Goal: Task Accomplishment & Management: Complete application form

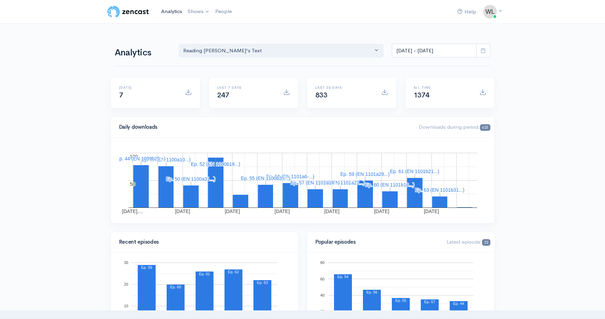
click at [170, 11] on link "Analytics" at bounding box center [171, 11] width 27 height 15
click at [192, 13] on link "Shows" at bounding box center [199, 11] width 28 height 15
click at [207, 28] on link "Reading [PERSON_NAME]'s Text" at bounding box center [232, 28] width 95 height 12
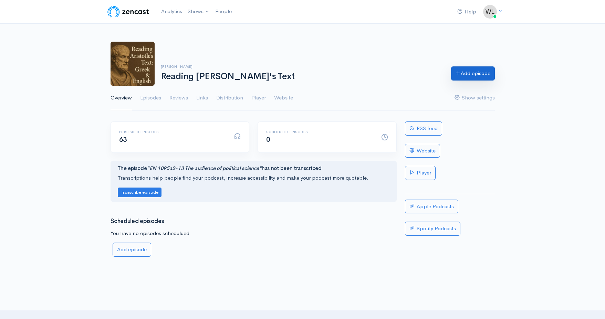
click at [465, 76] on link "Add episode" at bounding box center [473, 73] width 44 height 14
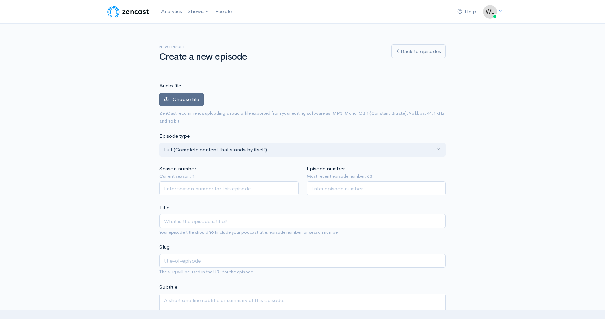
click at [181, 102] on label "Choose file" at bounding box center [181, 100] width 44 height 14
click at [0, 0] on input "Choose file" at bounding box center [0, 0] width 0 height 0
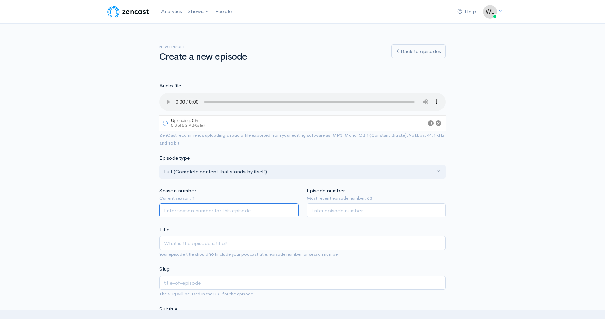
click at [242, 204] on input "Season number" at bounding box center [228, 211] width 139 height 14
type input "1"
click at [350, 207] on input "Episode number" at bounding box center [376, 211] width 139 height 14
type input "64"
click at [275, 239] on input "Title" at bounding box center [302, 244] width 286 height 14
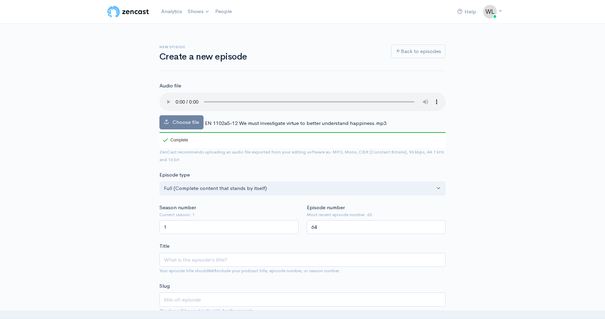
click at [237, 120] on span "EN 1102a5-12 We must investigate virtue to better understand happiness.mp3" at bounding box center [296, 123] width 182 height 7
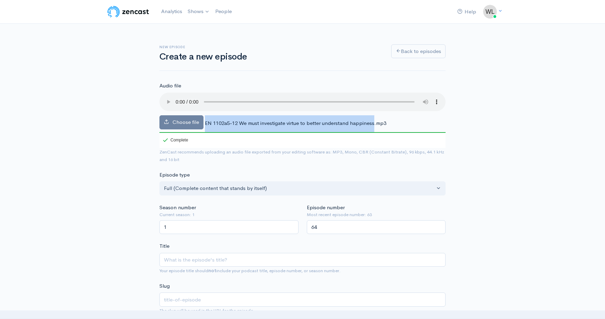
drag, startPoint x: 205, startPoint y: 114, endPoint x: 375, endPoint y: 115, distance: 169.8
click at [375, 120] on span "EN 1102a5-12 We must investigate virtue to better understand happiness.mp3" at bounding box center [296, 123] width 182 height 7
copy div "EN 1102a5-12 We must investigate virtue to better understand happiness"
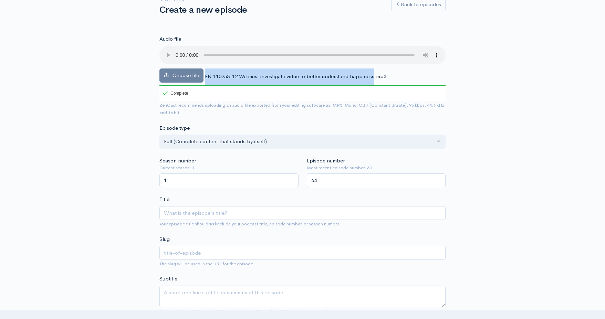
scroll to position [48, 0]
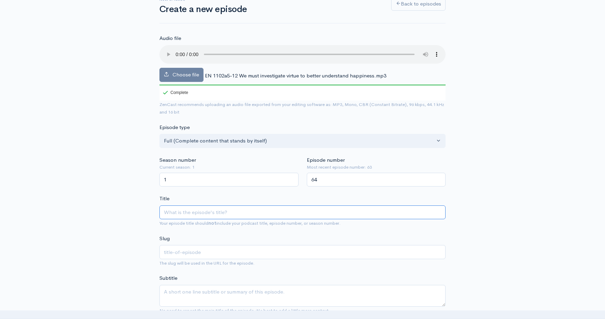
click at [241, 206] on input "Title" at bounding box center [302, 213] width 286 height 14
paste input "EN 1102a5-12 We must investigate virtue to better understand happiness"
type input "EN 1102a5-12 We must investigate virtue to better understand happiness"
type input "en-1102a5-12-we-must-investigate-virtue-to-better-understand-happiness"
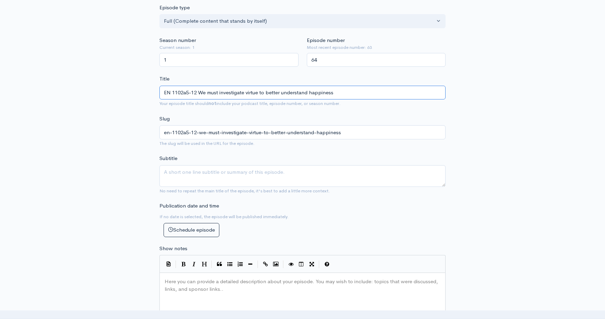
scroll to position [187, 0]
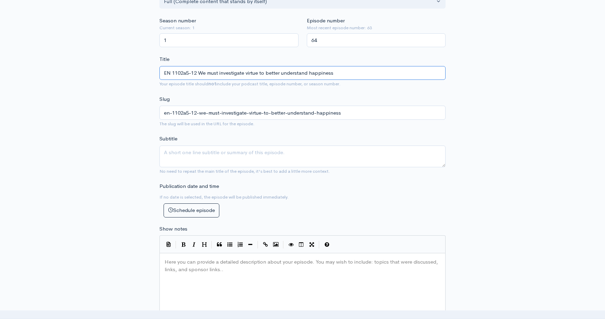
type input "EN 1102a5-12 We must investigate virtue to better understand happiness"
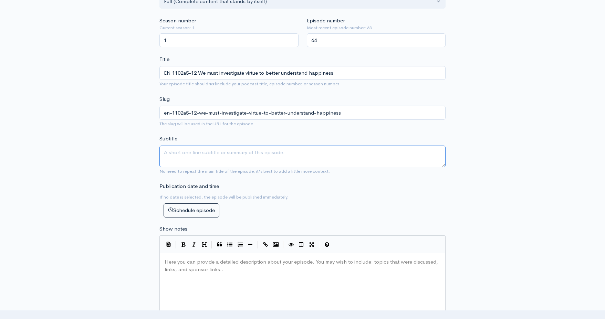
click at [210, 148] on textarea "Subtitle" at bounding box center [302, 157] width 286 height 22
type textarea "The true politician works on virtue in order to make citizens good and subject …"
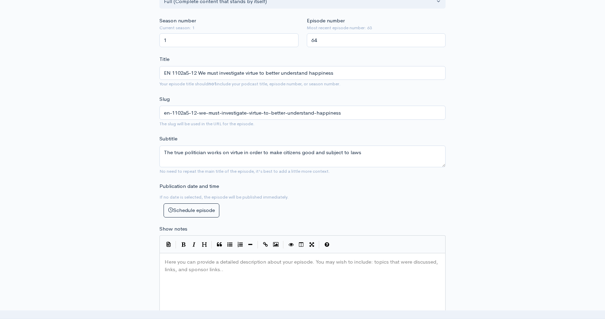
click at [254, 264] on div "Here you can provide a detailed description about your episode. You may wish to…" at bounding box center [311, 317] width 296 height 121
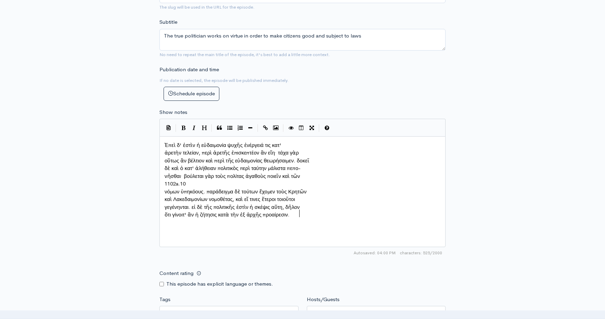
scroll to position [305, 0]
drag, startPoint x: 165, startPoint y: 139, endPoint x: 177, endPoint y: 134, distance: 12.8
click at [165, 141] on span "Ἐπεὶ δ' ἐστὶν ἡ εὐδαιμονία ψυχῆς ἐνέργειά τις κατ'" at bounding box center [223, 144] width 117 height 7
click at [164, 148] on pre "ἀρετὴν τελείαν, περὶ ἀρετῆς ἐπισκεπτέον ἂν εἴη· τάχα γὰρ" at bounding box center [302, 152] width 279 height 8
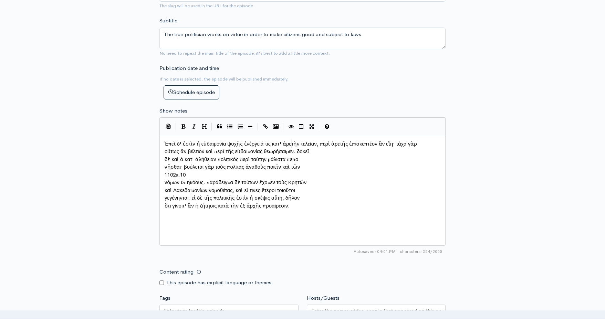
scroll to position [3, 1]
click at [165, 156] on span "δὲ καὶ ὁ κατ' ἀλήθειαν πολιτικὸς περὶ ταύτην μάλιστα πεπο-" at bounding box center [233, 159] width 136 height 7
click at [165, 164] on span "νῆσθαι· βούλεται γὰρ τοὺς πολίτας ἀγαθοὺς ποιεῖν καὶ τῶν" at bounding box center [232, 167] width 135 height 7
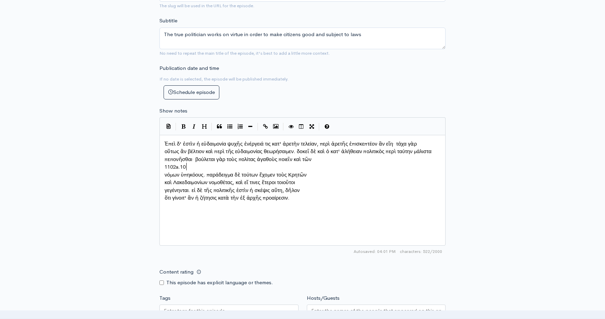
type textarea "1102a.10"
drag, startPoint x: 187, startPoint y: 165, endPoint x: 154, endPoint y: 162, distance: 33.3
click at [164, 163] on pre "νόμων ὑπηκόους. παράδειγμα δὲ τούτων ἔχομεν τοὺς Κρητῶν" at bounding box center [302, 167] width 279 height 8
click at [164, 171] on pre "καὶ Λακεδαιμονίων νομοθέτας, καὶ εἴ τινες ἕτεροι τοιοῦτοι" at bounding box center [302, 175] width 279 height 8
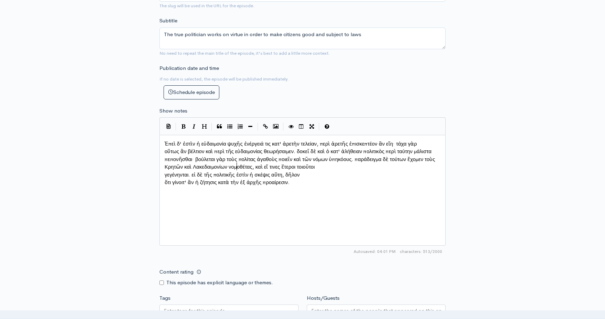
click at [165, 173] on span "γεγένηνται. εἰ δὲ τῆς πολιτικῆς ἐστὶν ἡ σκέψις αὕτη, δῆλον" at bounding box center [232, 175] width 135 height 7
click at [164, 180] on pre "ὅτι γίνοιτ' ἂν ἡ ζήτησις κατὰ τὴν ἐξ ἀρχῆς προαίρεσιν." at bounding box center [302, 183] width 279 height 8
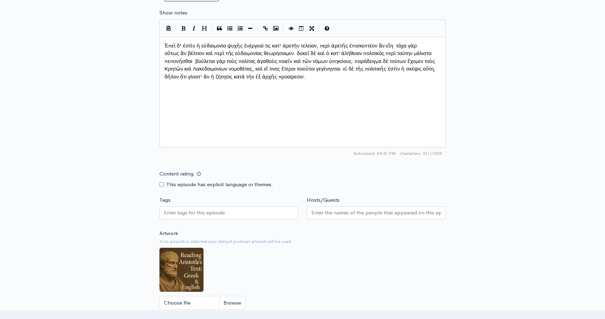
scroll to position [423, 0]
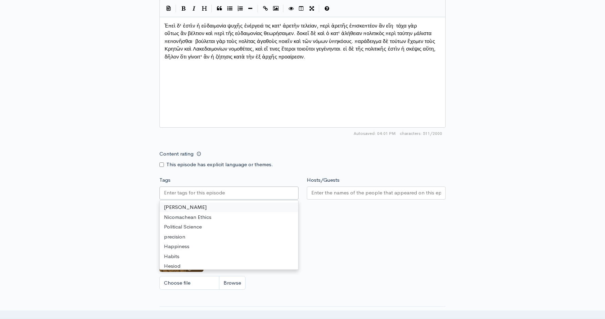
click at [214, 189] on input "Tags" at bounding box center [195, 193] width 62 height 8
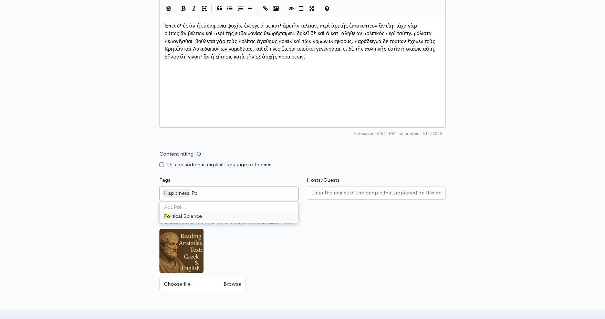
type input "P"
type input "T"
type input "Politician"
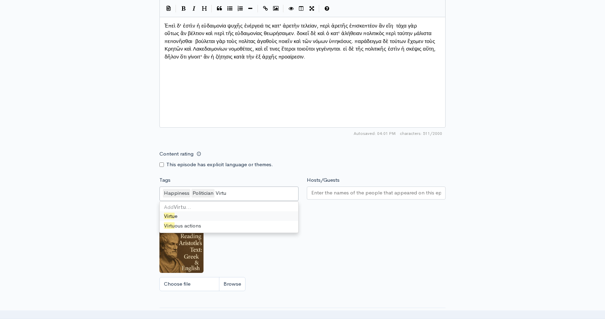
type input "Virtue"
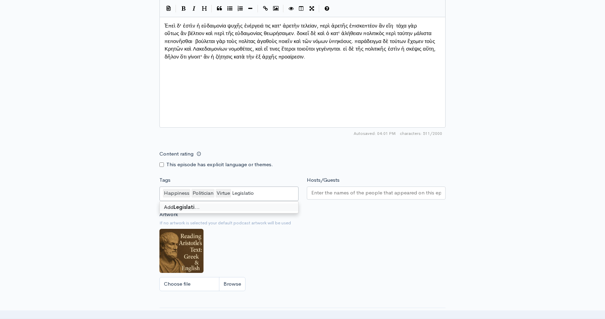
type input "Legislation"
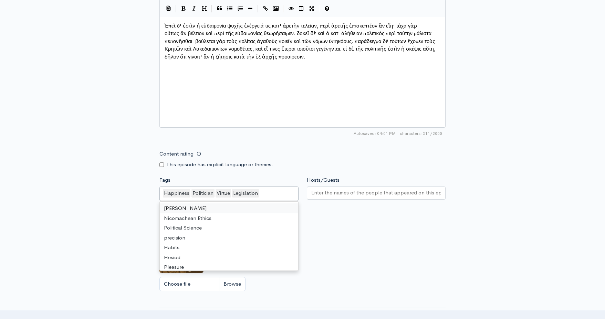
click at [334, 189] on input "Hosts/Guests" at bounding box center [376, 193] width 130 height 8
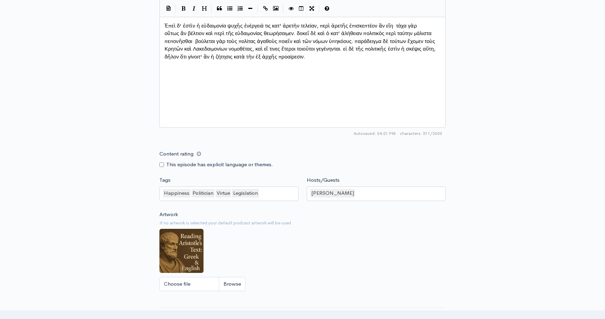
click at [356, 257] on div "Artwork If no artwork is selected your default podcast artwork will be used Cho…" at bounding box center [302, 253] width 286 height 85
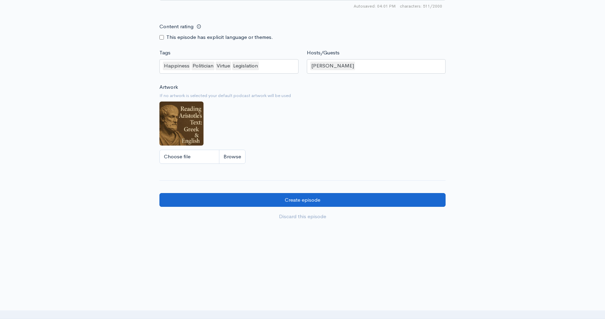
scroll to position [550, 0]
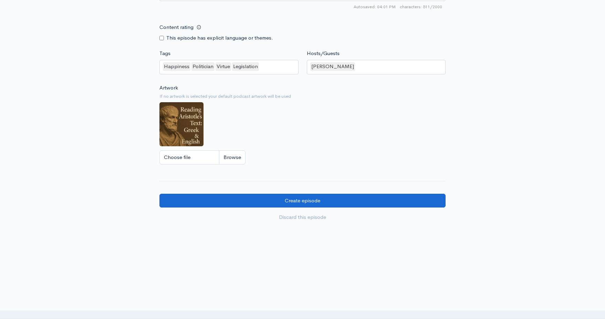
click at [277, 195] on input "Create episode" at bounding box center [302, 201] width 286 height 14
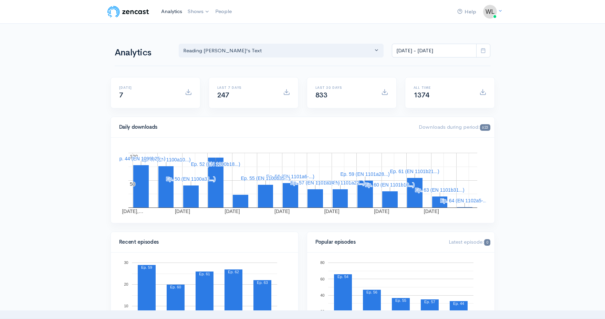
click at [169, 12] on link "Analytics" at bounding box center [171, 11] width 27 height 15
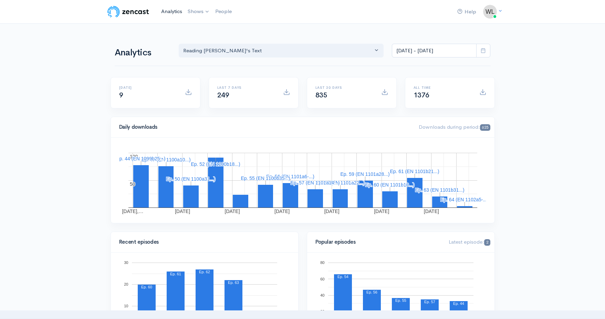
click at [163, 9] on link "Analytics" at bounding box center [171, 11] width 27 height 15
click at [482, 51] on icon at bounding box center [483, 50] width 5 height 5
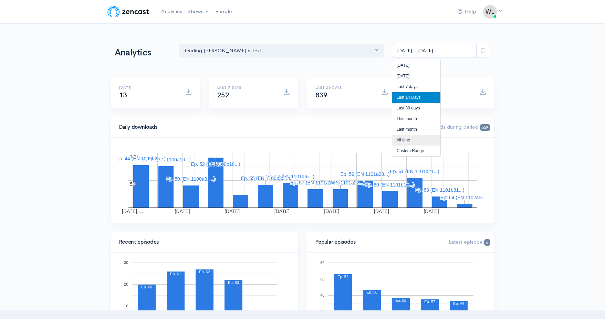
click at [402, 139] on li "All time" at bounding box center [416, 140] width 48 height 11
type input "[DATE] - [DATE]"
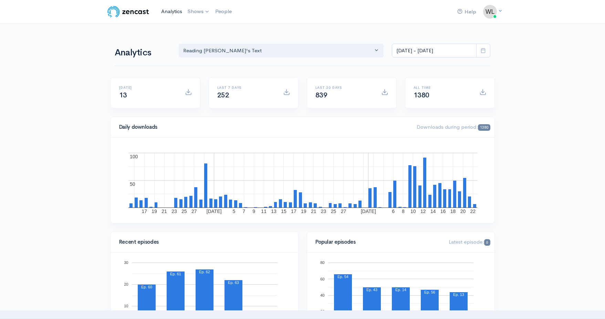
click at [175, 13] on link "Analytics" at bounding box center [171, 11] width 27 height 15
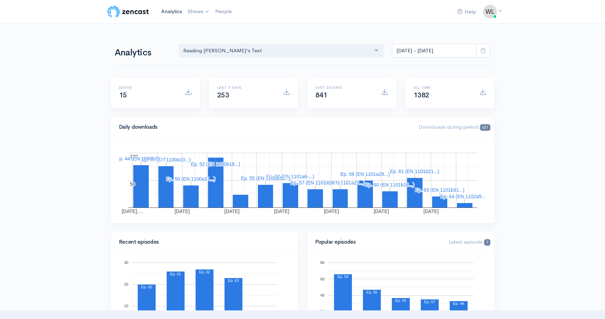
click at [168, 12] on link "Analytics" at bounding box center [171, 11] width 27 height 15
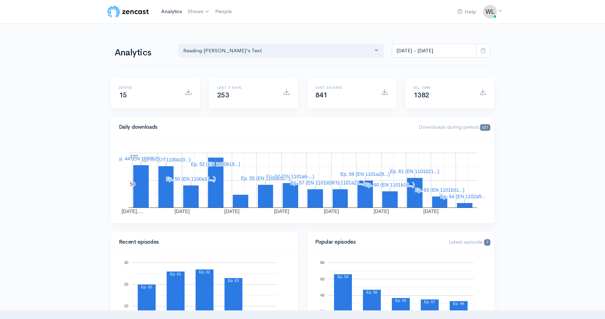
scroll to position [1, 0]
click at [166, 11] on link "Analytics" at bounding box center [171, 11] width 27 height 15
click at [167, 13] on link "Analytics" at bounding box center [171, 11] width 27 height 15
click at [171, 11] on link "Analytics" at bounding box center [171, 11] width 27 height 15
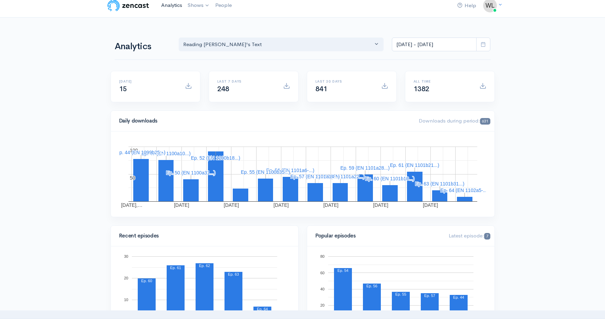
click at [172, 6] on link "Analytics" at bounding box center [171, 5] width 27 height 15
